Goal: Navigation & Orientation: Find specific page/section

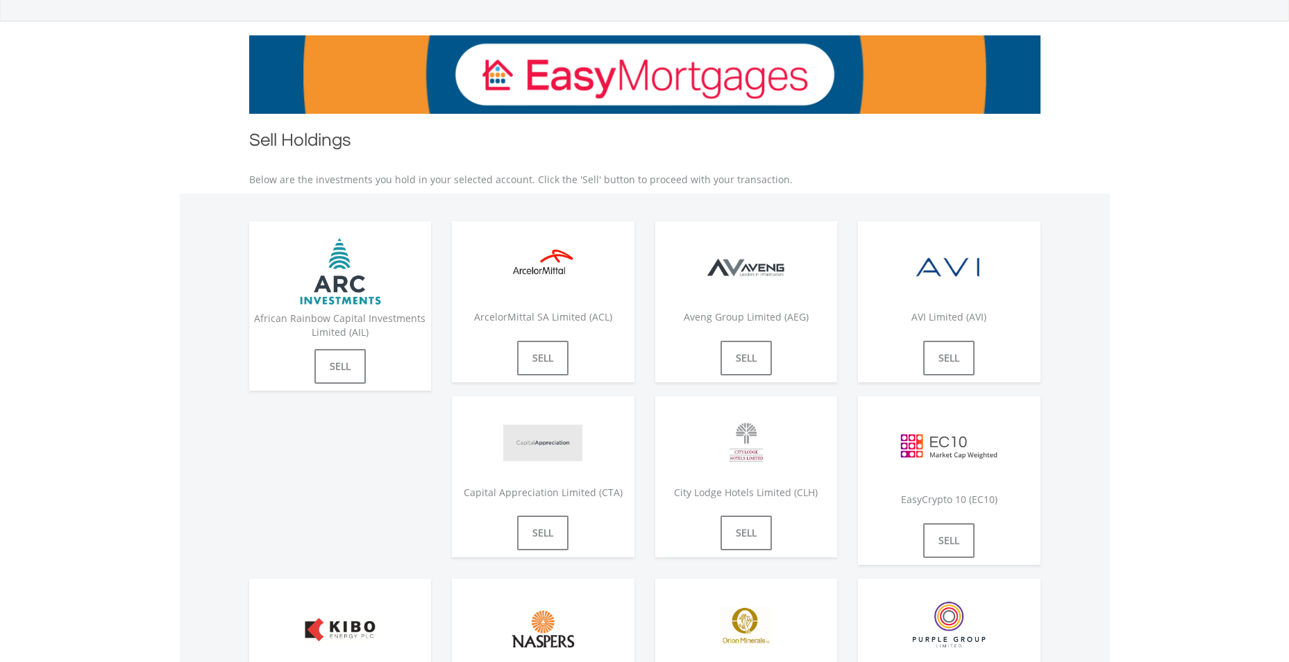
scroll to position [278, 0]
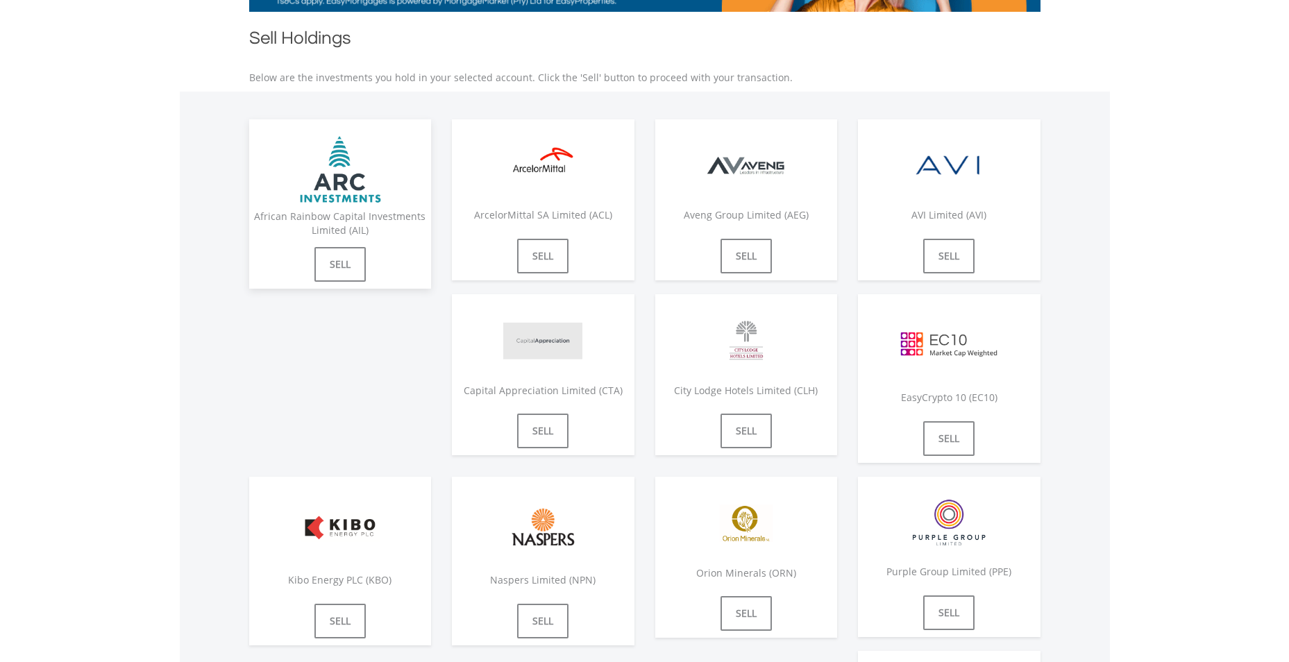
click at [403, 202] on div "African Rainbow Capital Investments Limited" at bounding box center [340, 170] width 183 height 74
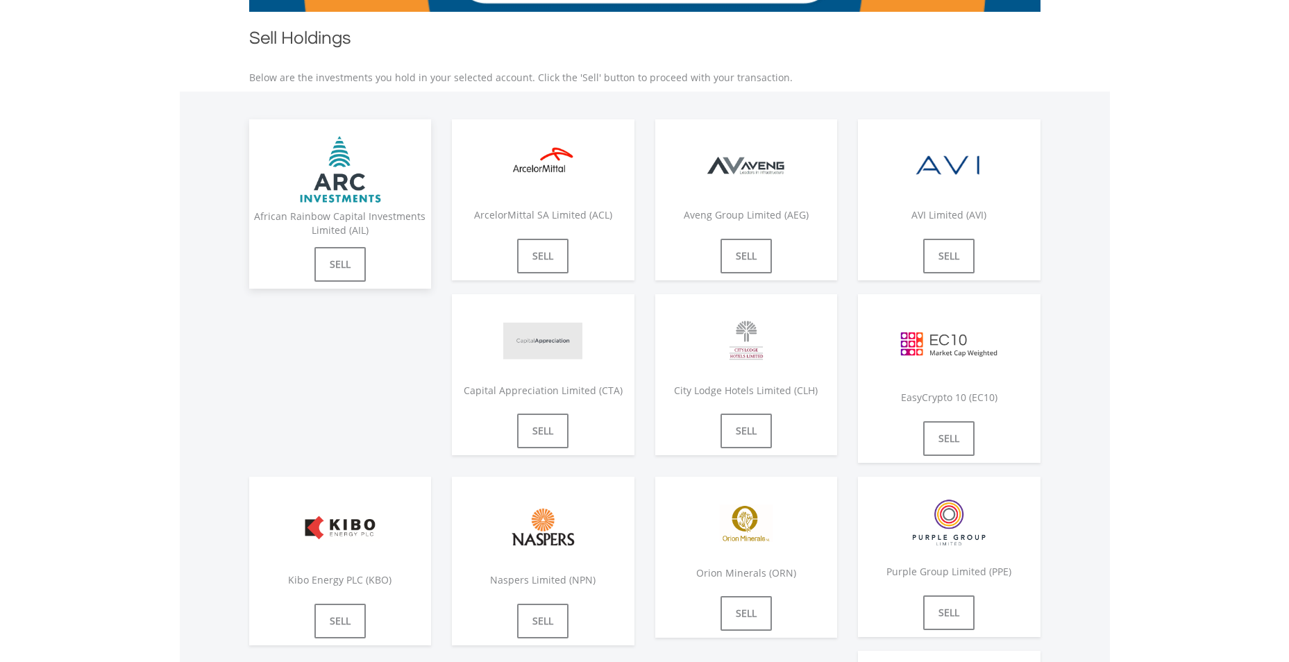
click at [387, 137] on img at bounding box center [340, 170] width 104 height 74
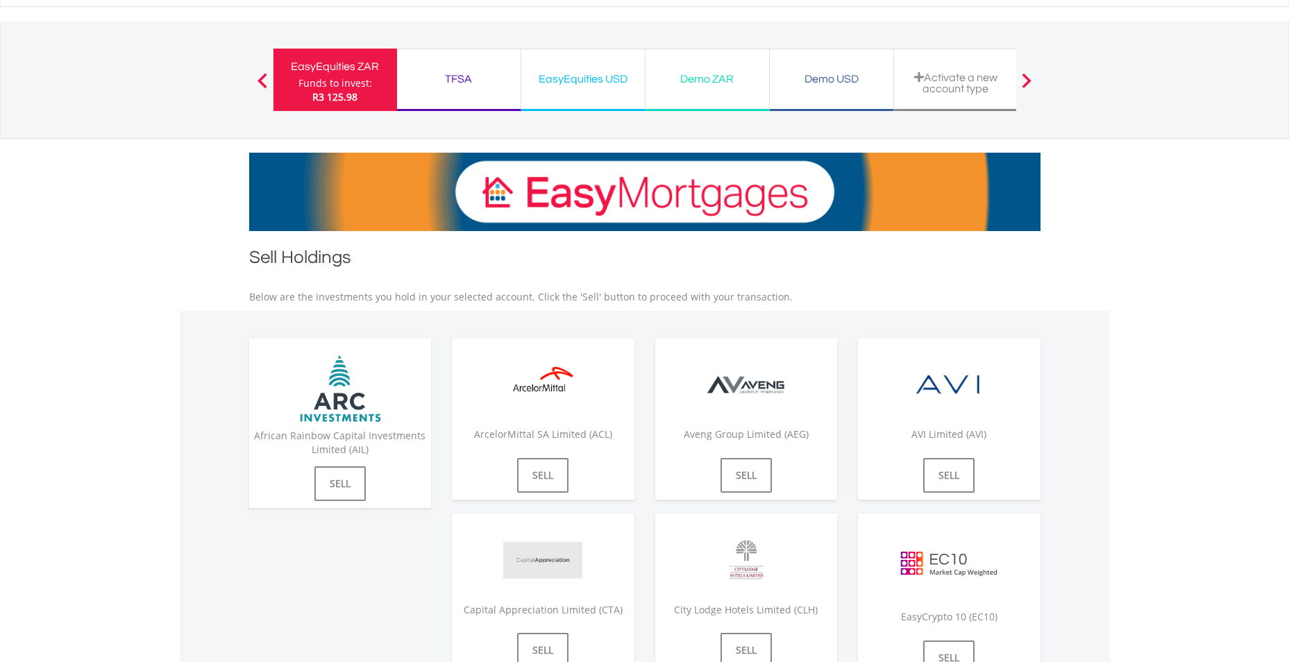
scroll to position [0, 0]
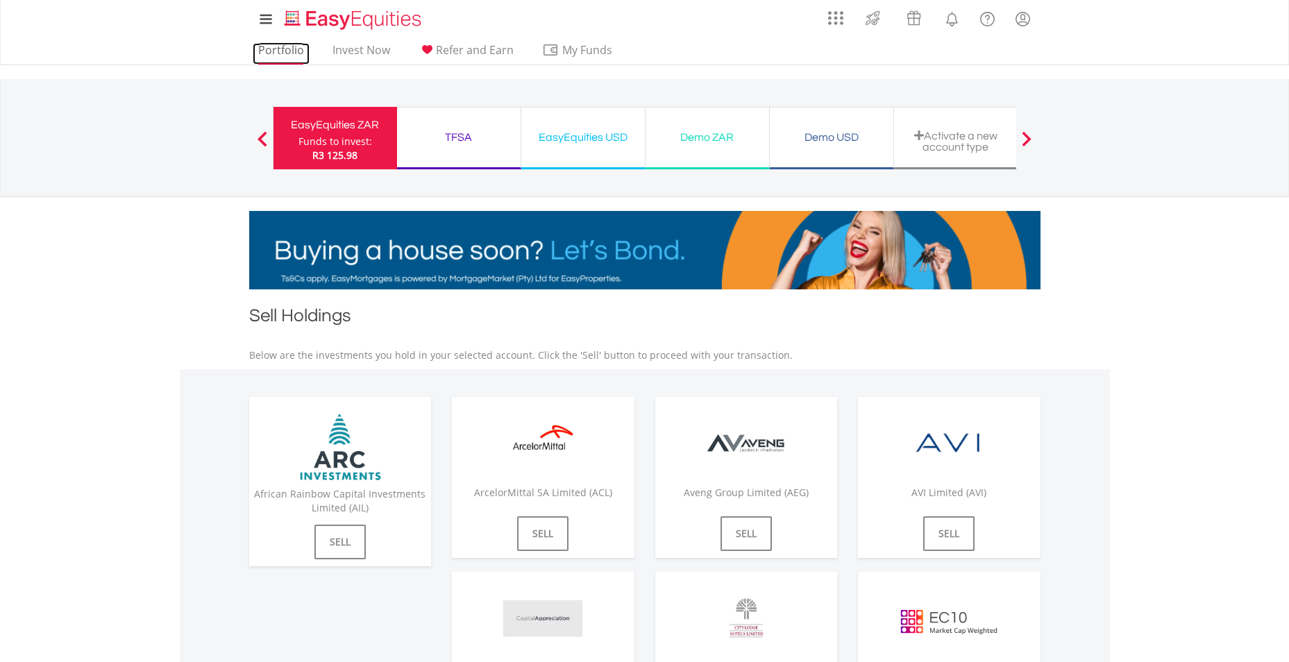
click at [271, 45] on link "Portfolio" at bounding box center [281, 54] width 57 height 22
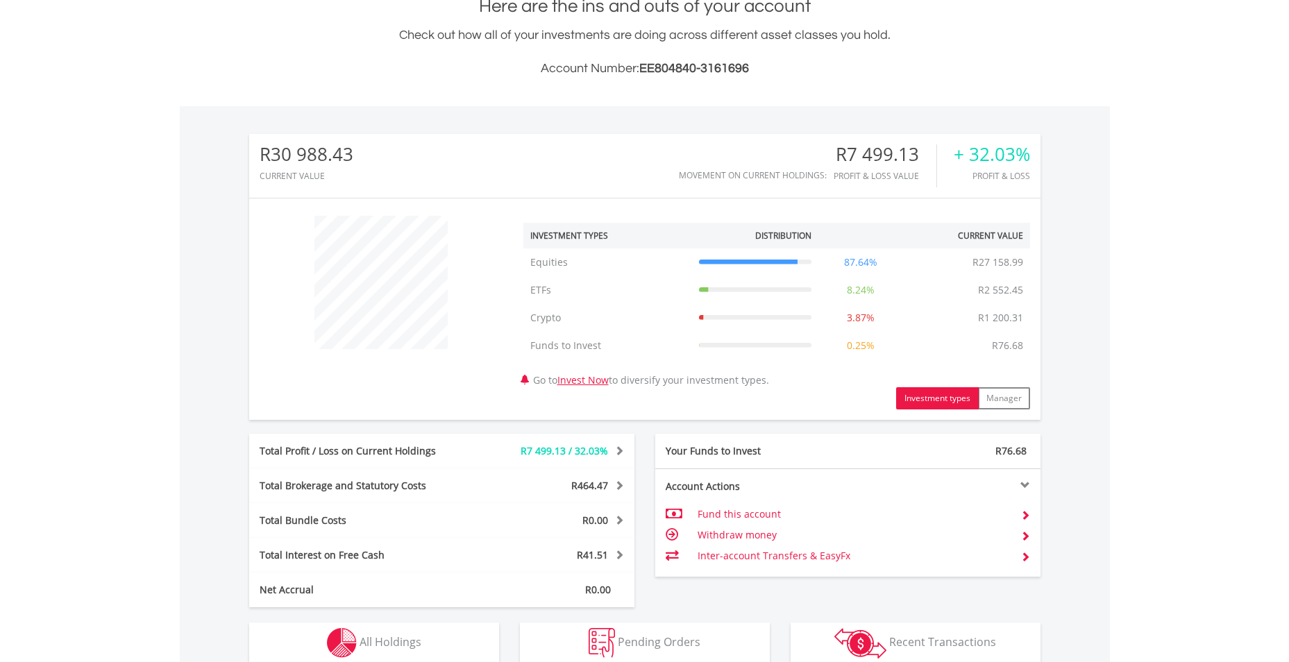
scroll to position [133, 264]
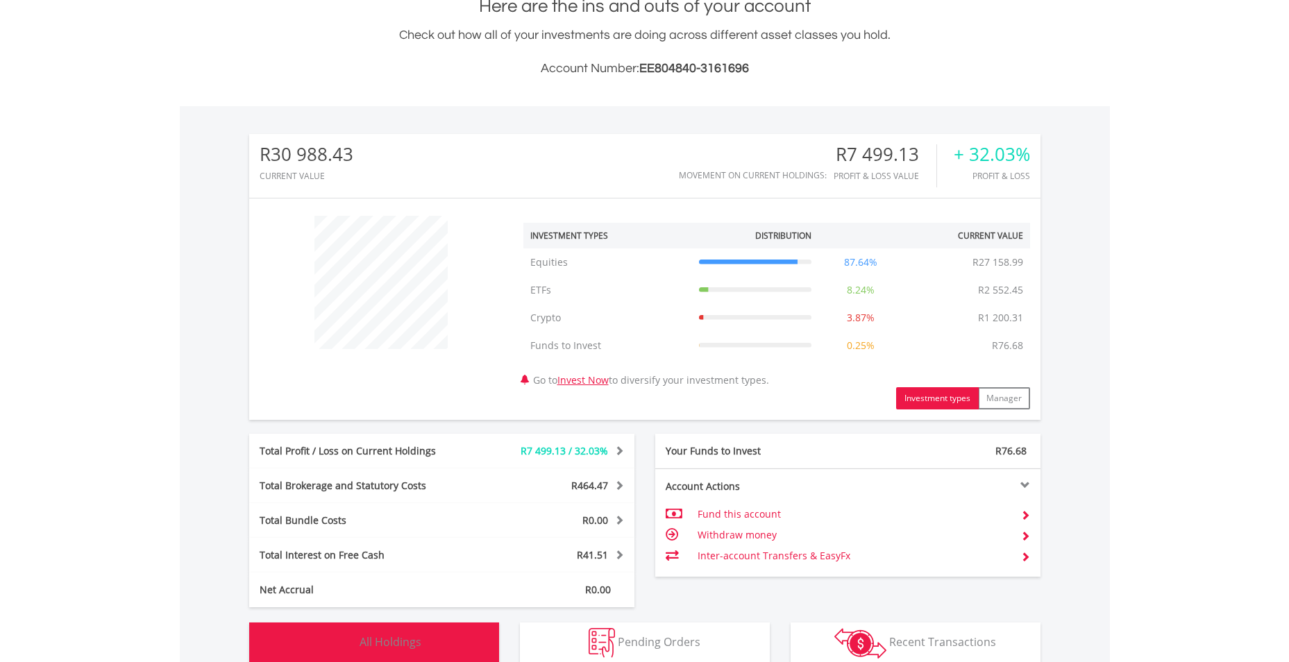
click at [419, 658] on button "Holdings All Holdings" at bounding box center [374, 644] width 250 height 42
